Goal: Task Accomplishment & Management: Manage account settings

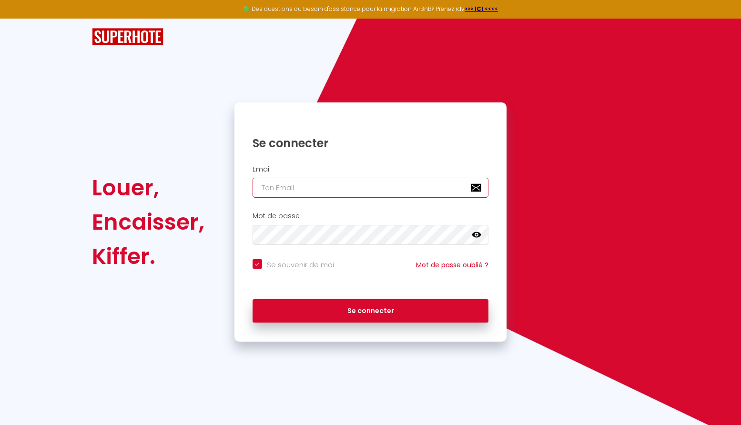
type input "[EMAIL_ADDRESS][DOMAIN_NAME]"
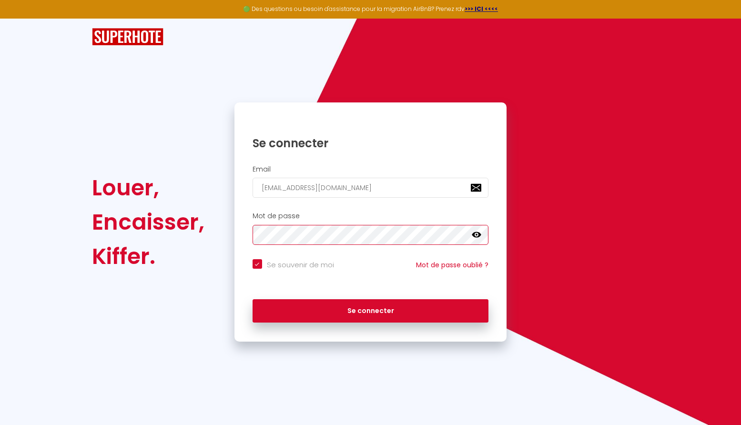
click at [370, 309] on button "Se connecter" at bounding box center [371, 311] width 236 height 24
checkbox input "true"
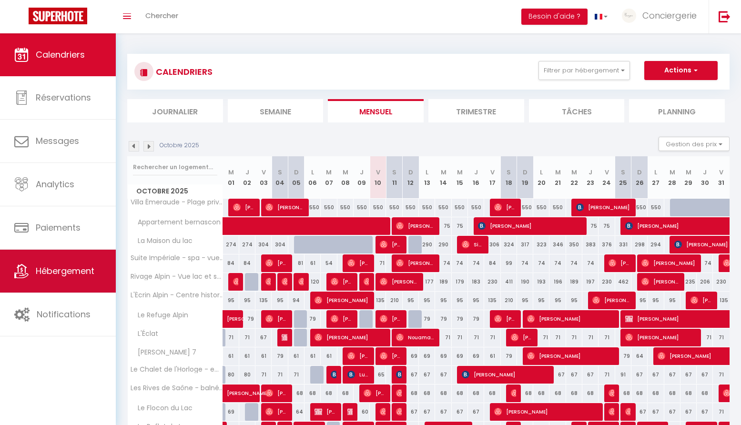
click at [90, 268] on span "Hébergement" at bounding box center [65, 271] width 59 height 12
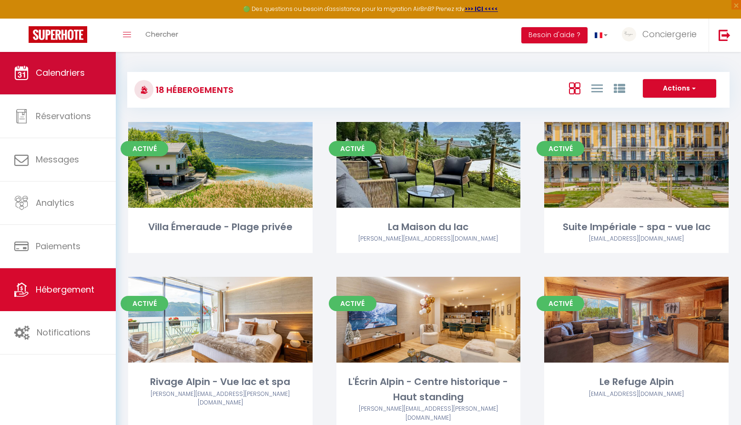
click at [63, 81] on link "Calendriers" at bounding box center [58, 72] width 116 height 43
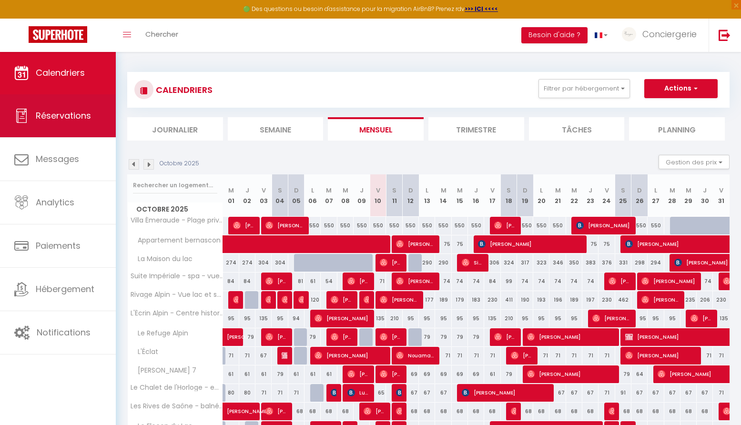
click at [68, 119] on span "Réservations" at bounding box center [63, 116] width 55 height 12
select select "not_cancelled"
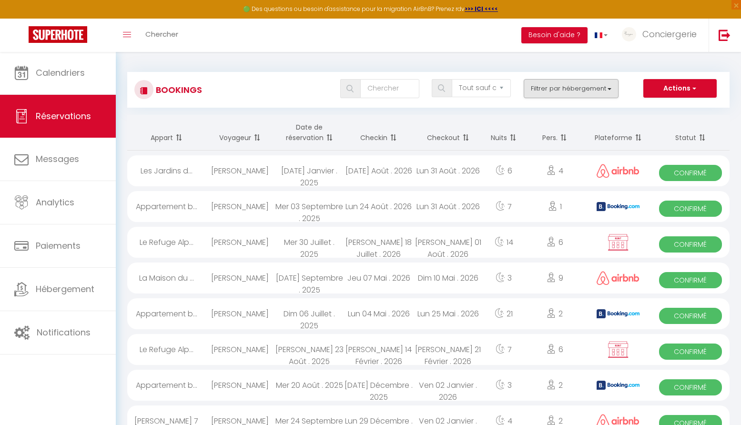
click at [557, 92] on button "Filtrer par hébergement" at bounding box center [571, 88] width 95 height 19
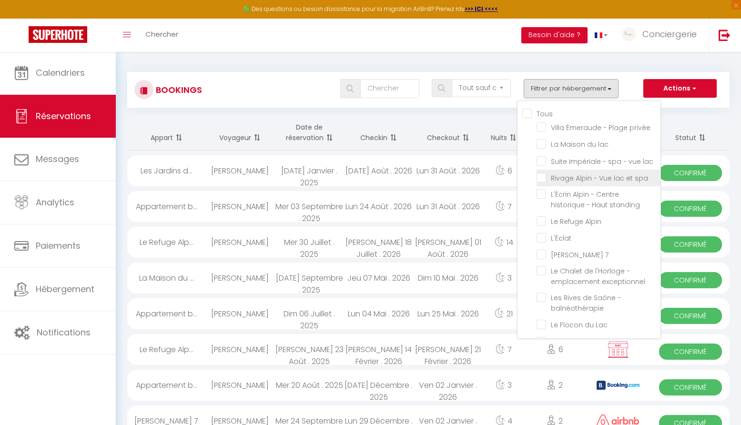
click at [542, 181] on input "Rivage Alpin - Vue lac et spa" at bounding box center [599, 178] width 124 height 10
checkbox input "true"
checkbox input "false"
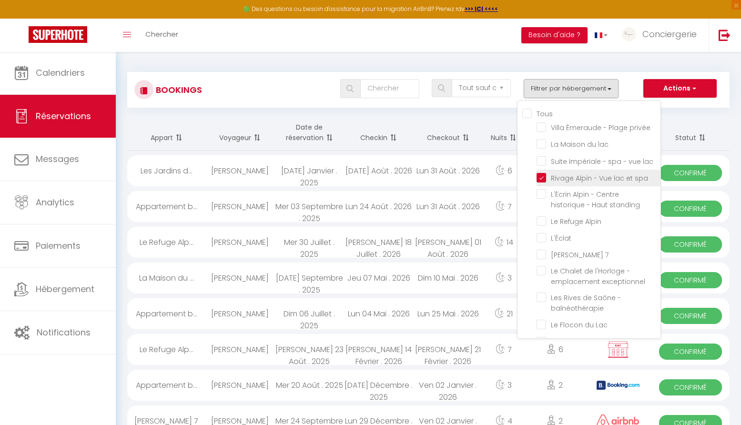
checkbox input "false"
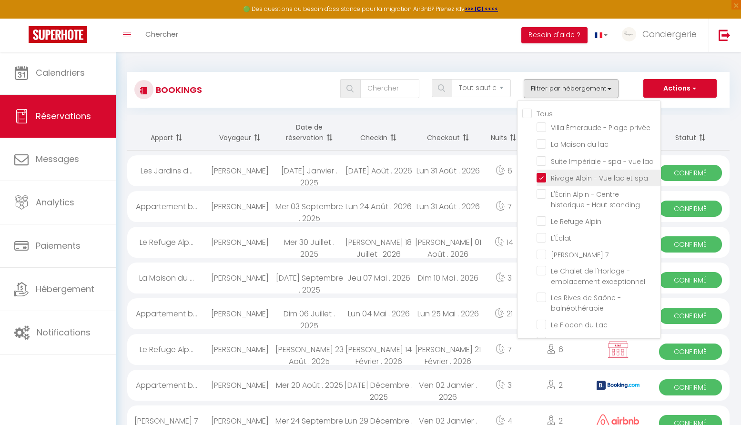
checkbox input "false"
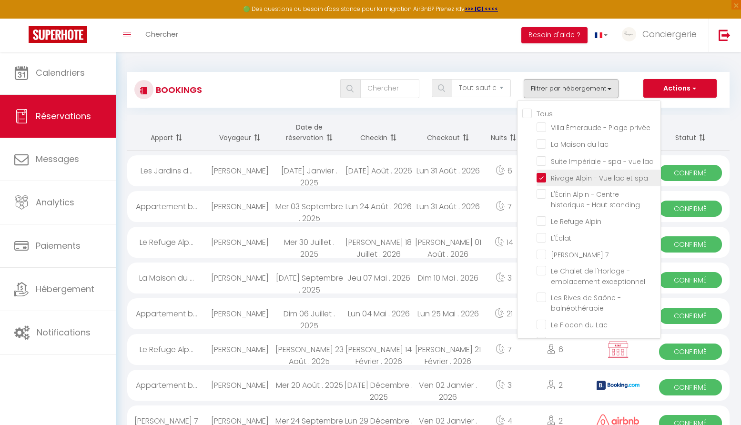
checkbox input "false"
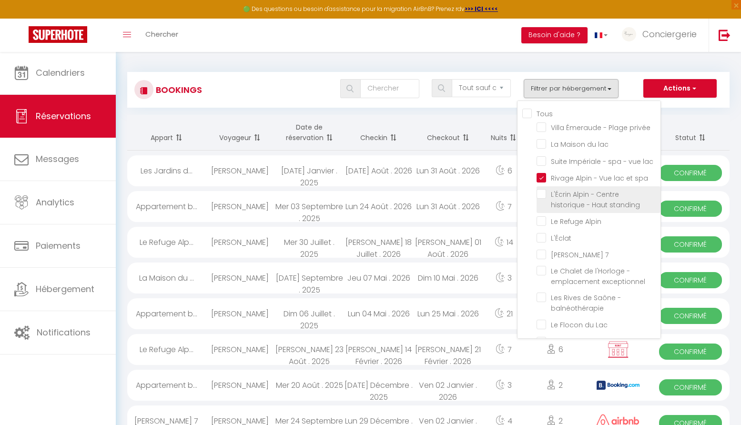
checkbox input "false"
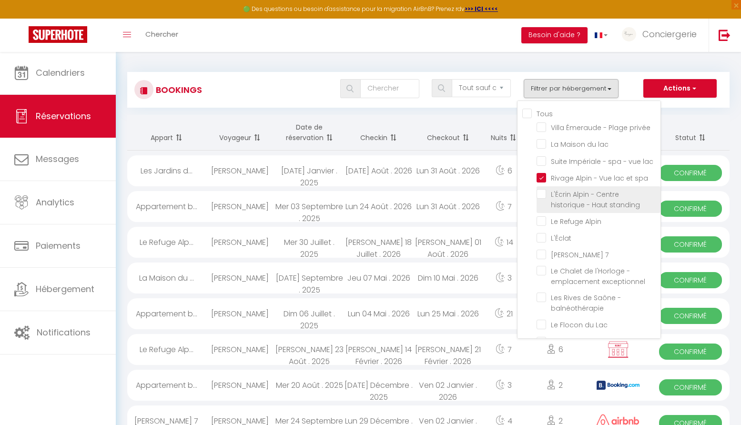
checkbox input "false"
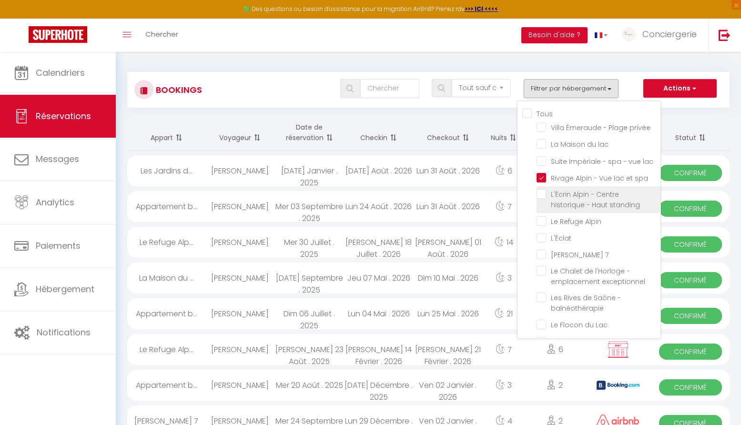
checkbox input "false"
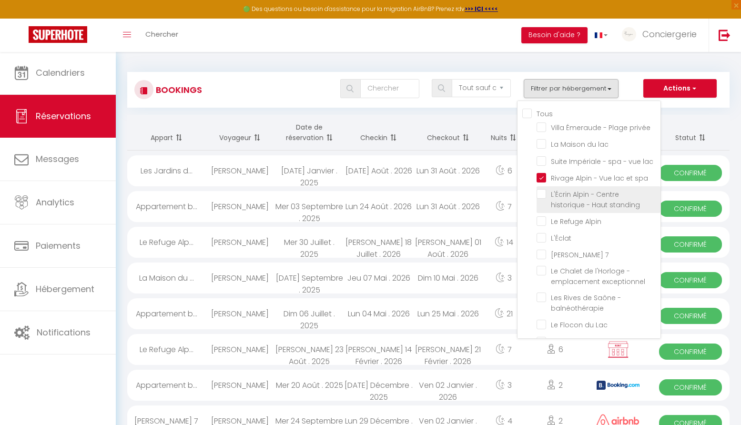
checkbox input "false"
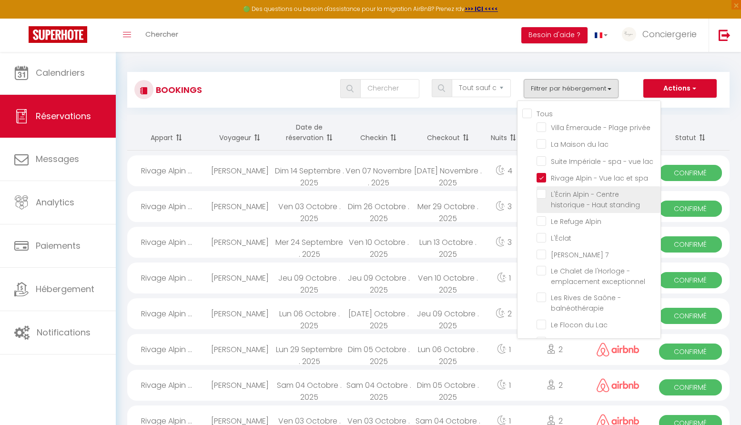
click at [541, 191] on input "L'Écrin Alpin - Centre historique - Haut standing" at bounding box center [599, 194] width 124 height 10
checkbox input "true"
checkbox input "false"
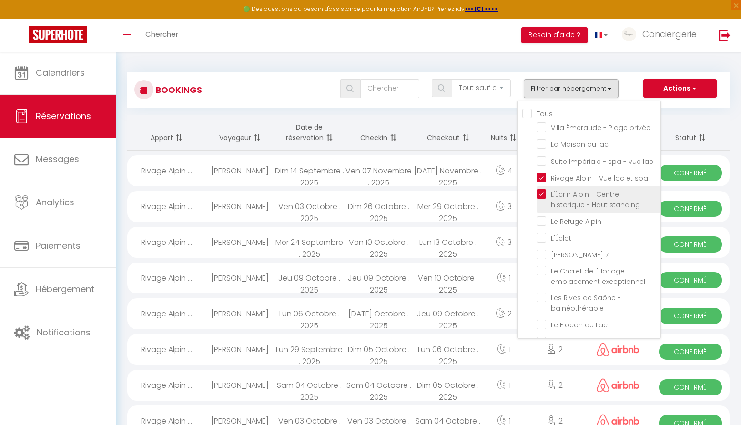
checkbox input "false"
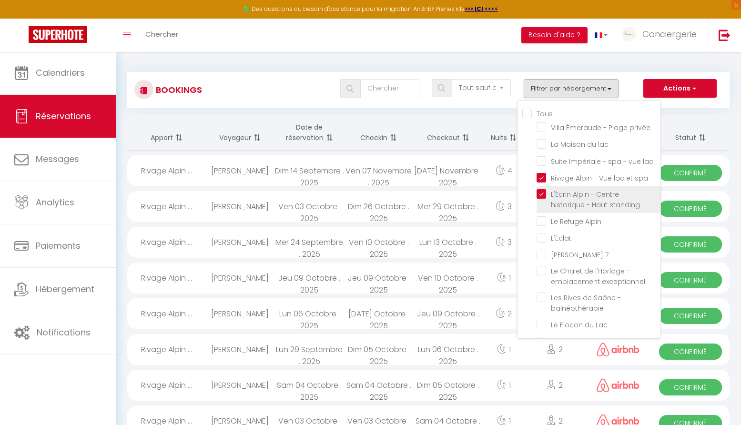
checkbox input "false"
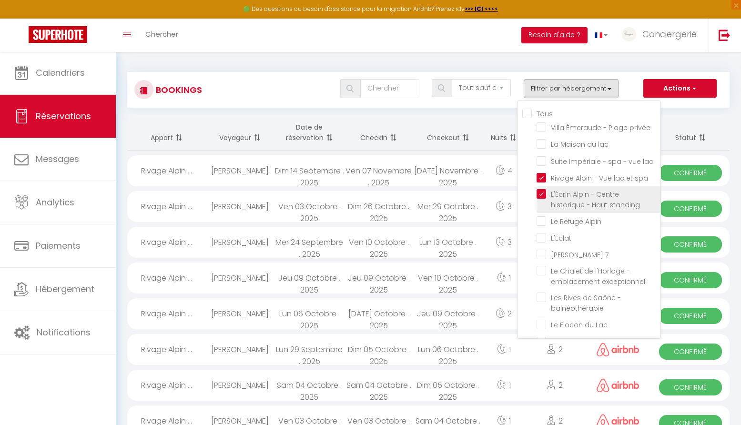
checkbox input "false"
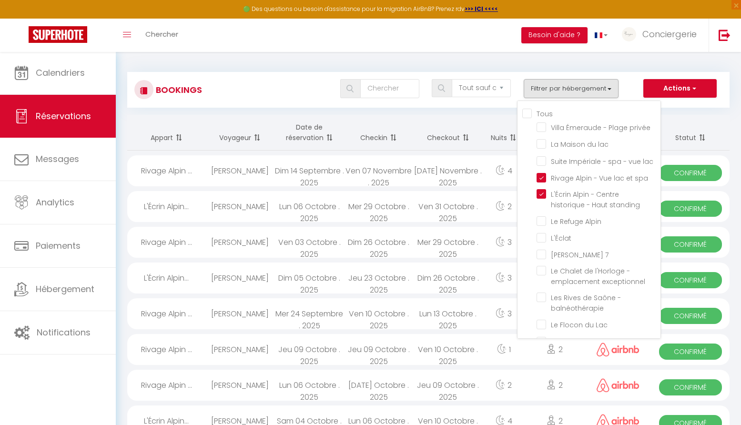
checkbox input "false"
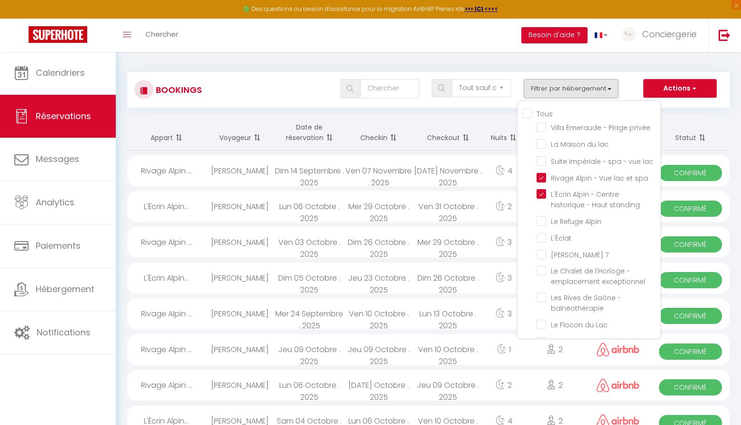
checkbox input "false"
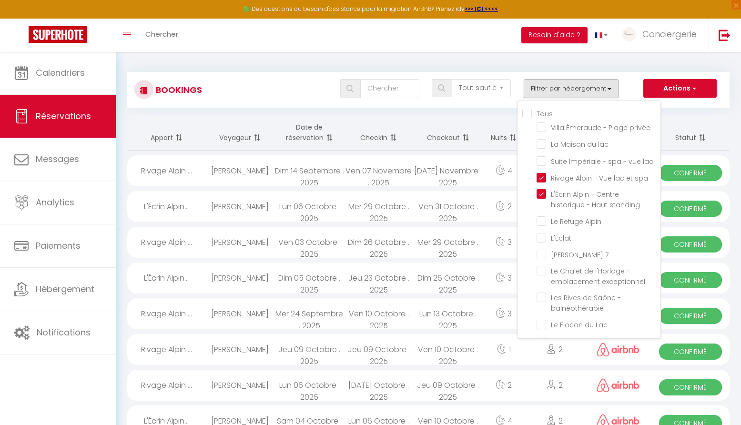
checkbox input "false"
click at [625, 78] on div "Bookings Tous les statuts Annulé Confirmé Non Confirmé Tout sauf annulé No Show…" at bounding box center [428, 90] width 602 height 36
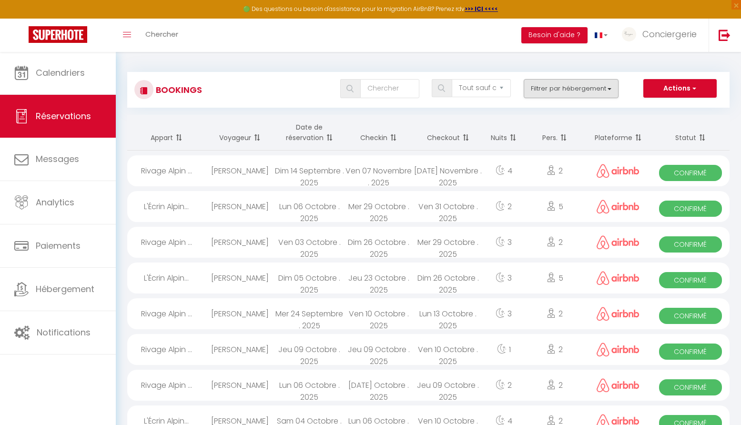
click at [551, 91] on button "Filtrer par hébergement" at bounding box center [571, 88] width 95 height 19
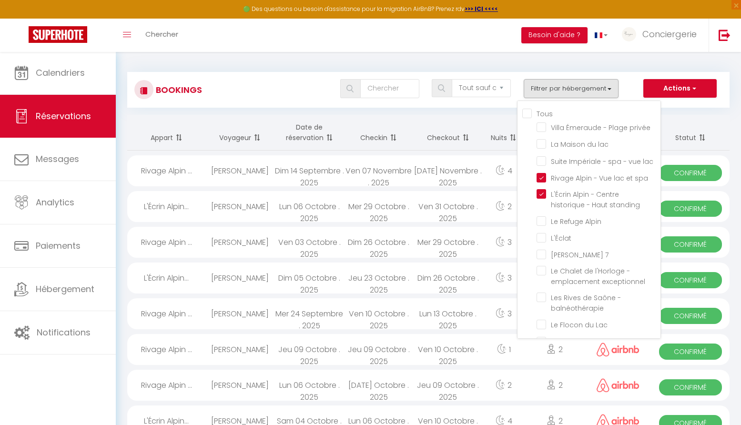
click at [552, 90] on button "Filtrer par hébergement" at bounding box center [571, 88] width 95 height 19
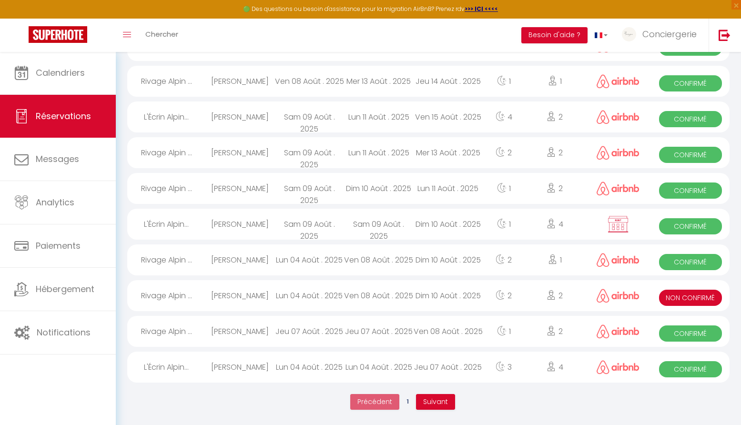
scroll to position [1554, 0]
click at [430, 404] on span "Suivant" at bounding box center [435, 402] width 25 height 10
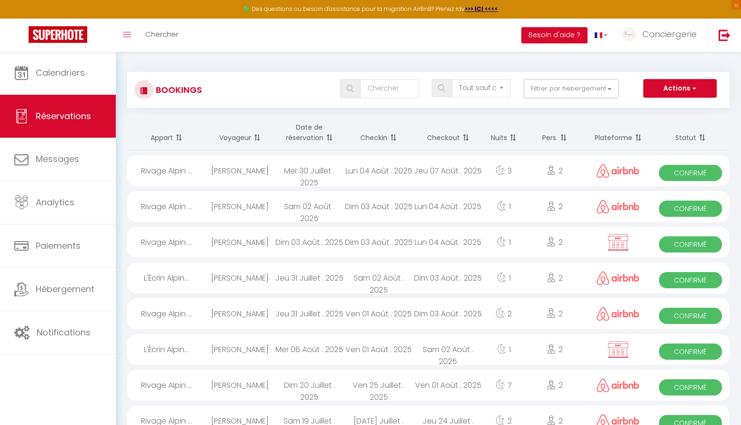
scroll to position [0, 0]
click at [663, 82] on button "Actions" at bounding box center [679, 88] width 73 height 19
click at [662, 119] on link "Exporter les réservations" at bounding box center [665, 121] width 102 height 12
type input "[EMAIL_ADDRESS][DOMAIN_NAME]"
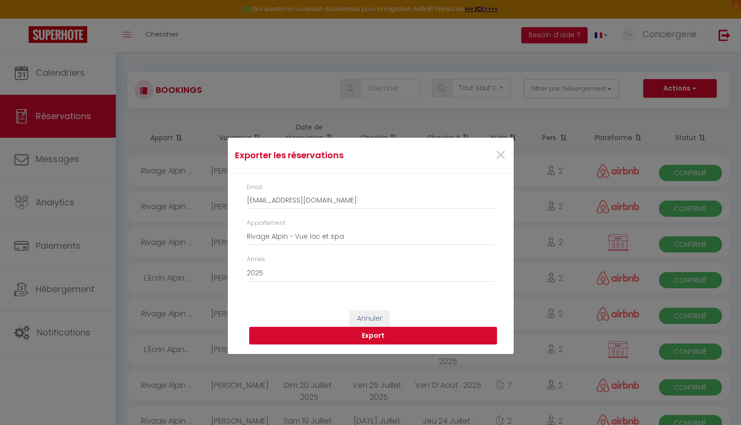
click at [343, 331] on button "Export" at bounding box center [373, 336] width 248 height 18
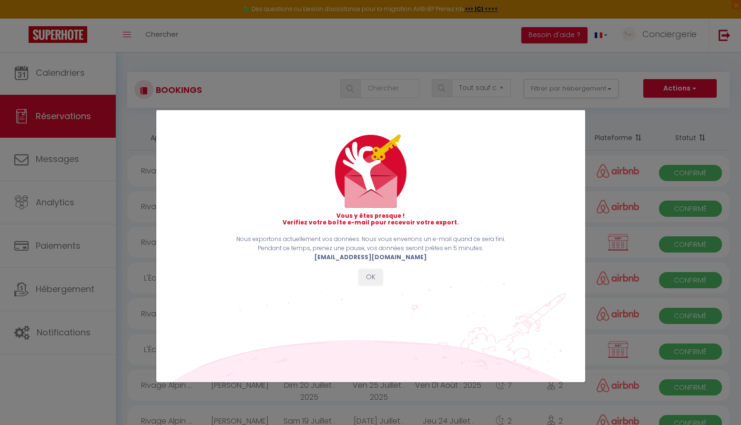
click at [375, 272] on button "OK" at bounding box center [371, 277] width 24 height 16
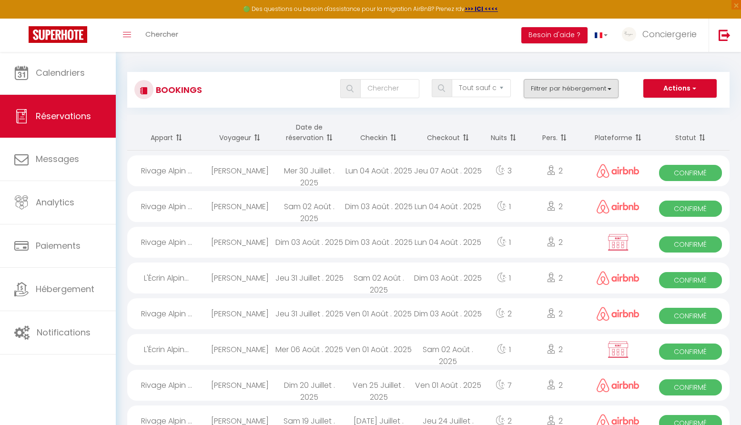
click at [579, 89] on button "Filtrer par hébergement" at bounding box center [571, 88] width 95 height 19
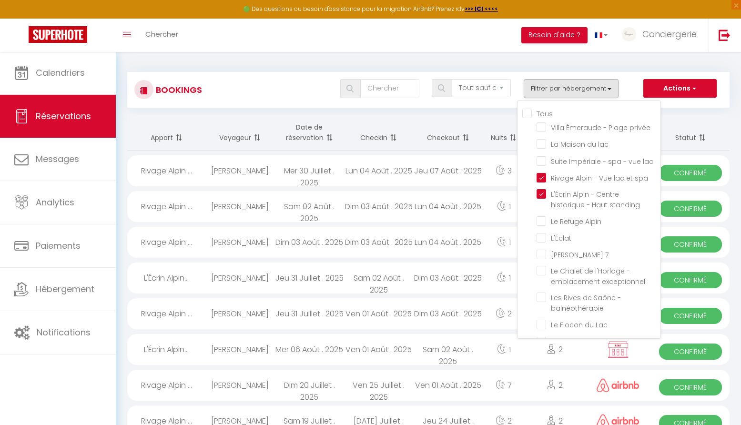
click at [677, 83] on button "Actions" at bounding box center [679, 88] width 73 height 19
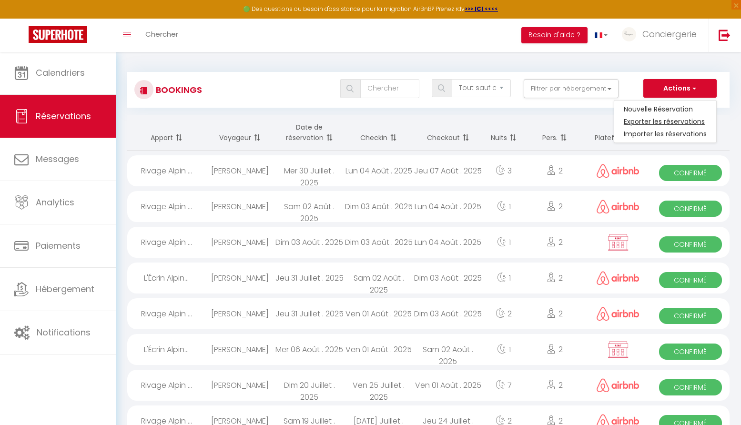
click at [655, 121] on link "Exporter les réservations" at bounding box center [665, 121] width 102 height 12
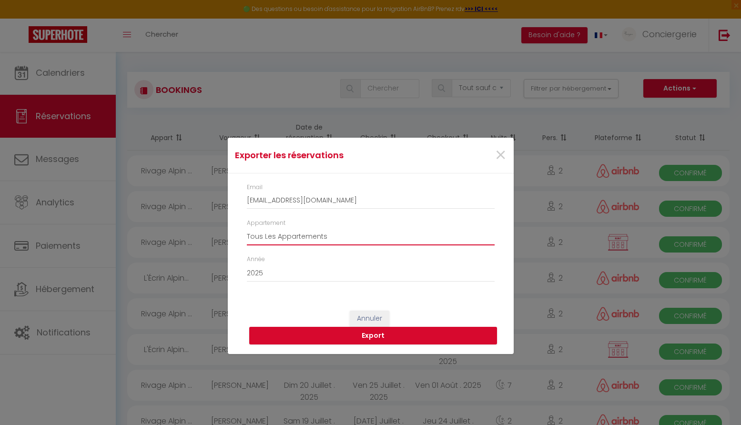
select select "42488"
click at [360, 329] on button "Export" at bounding box center [373, 336] width 248 height 18
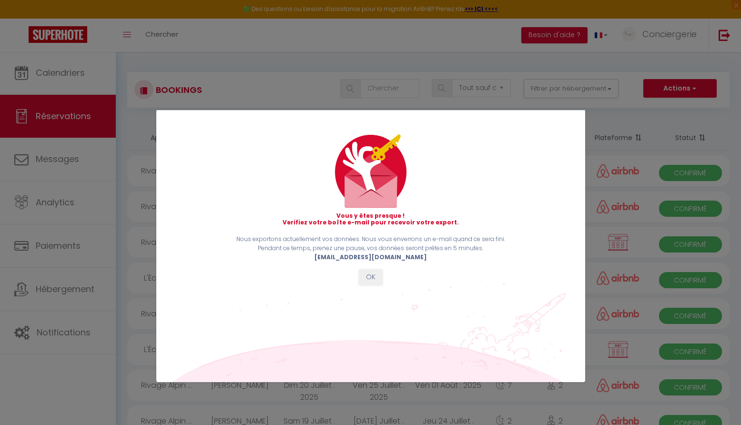
click at [375, 278] on button "OK" at bounding box center [371, 277] width 24 height 16
